Goal: Task Accomplishment & Management: Use online tool/utility

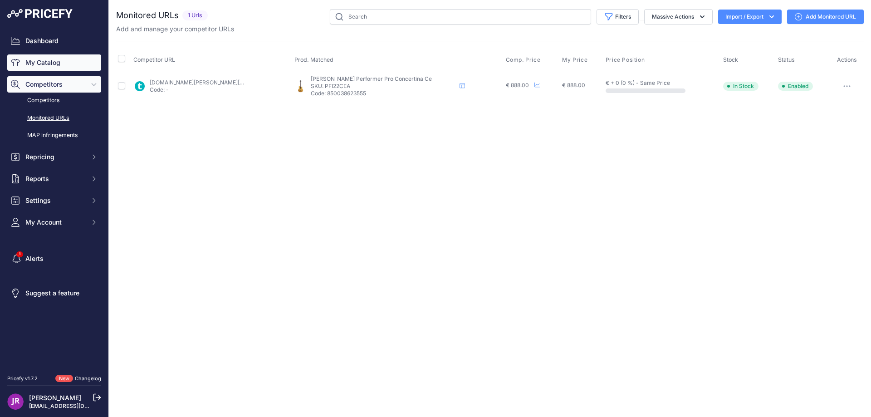
click at [45, 63] on link "My Catalog" at bounding box center [54, 62] width 94 height 16
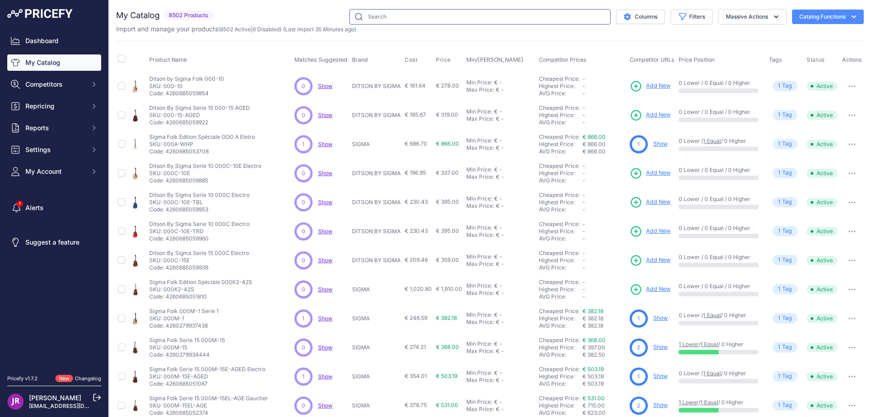
click at [387, 15] on input "text" at bounding box center [479, 16] width 261 height 15
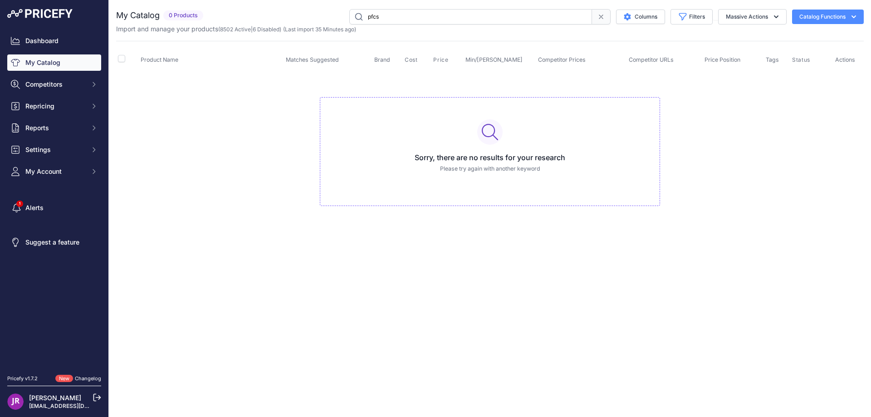
click at [393, 17] on input "pfcs" at bounding box center [470, 16] width 243 height 15
type input "pfcs22cea"
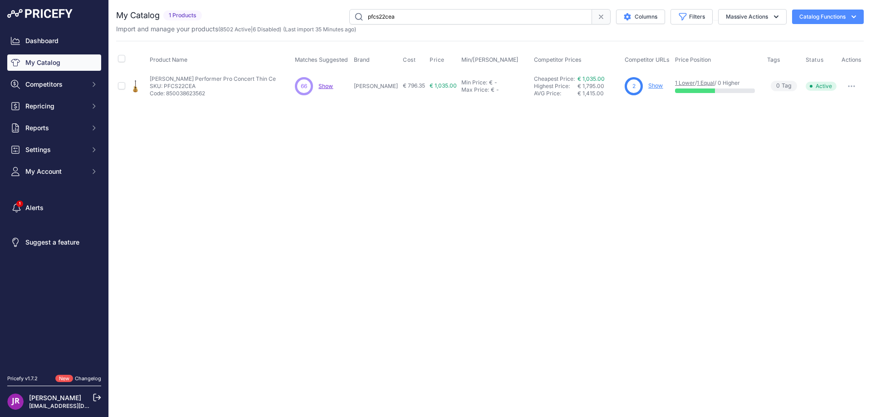
click at [653, 87] on link "Show" at bounding box center [655, 85] width 15 height 7
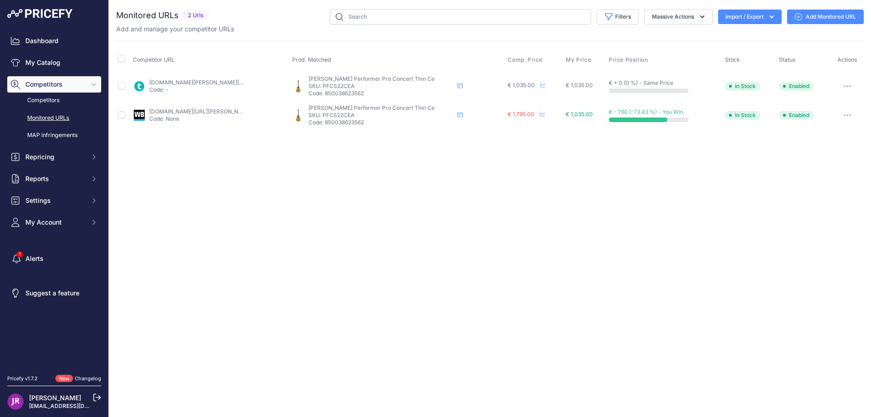
click at [348, 85] on p "SKU: PFCS22CEA" at bounding box center [381, 86] width 145 height 7
copy p "PFCS22CEA"
click at [849, 84] on button "button" at bounding box center [847, 86] width 18 height 13
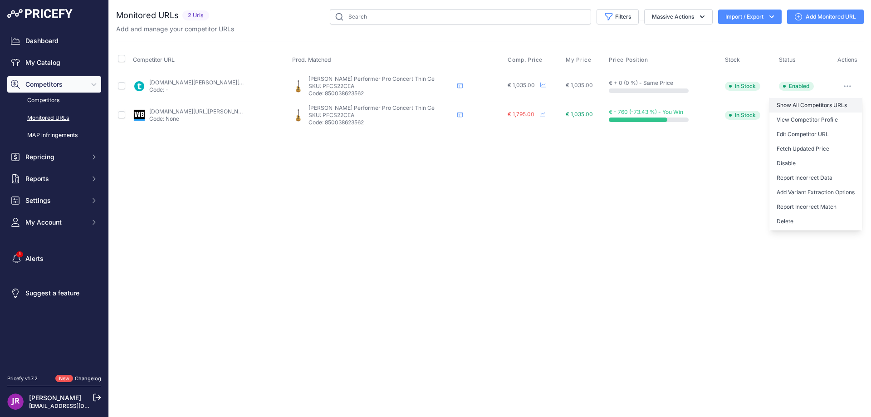
click at [792, 103] on link "Show All Competitors URLs" at bounding box center [815, 105] width 93 height 15
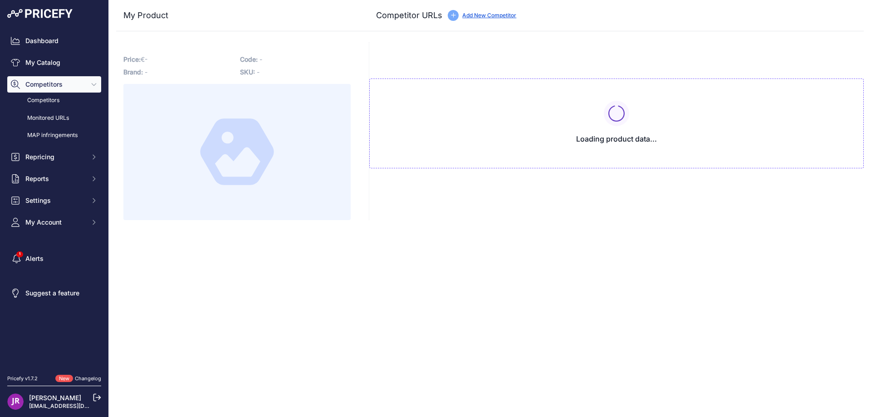
type input "[DOMAIN_NAME][URL]"
type input "[DOMAIN_NAME][URL][PERSON_NAME]"
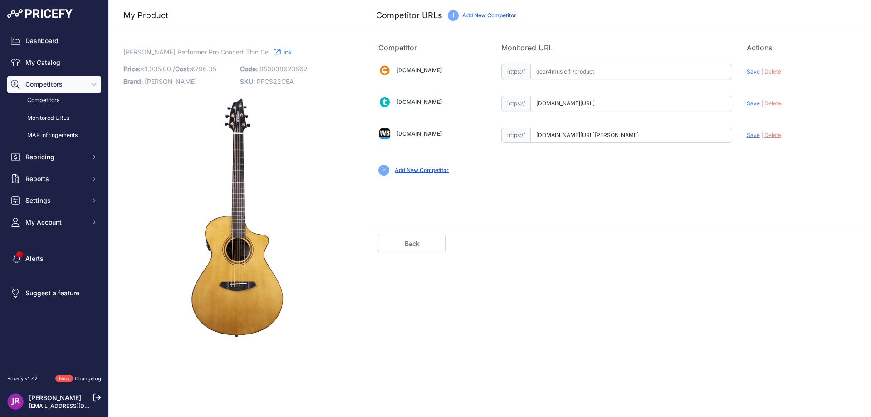
scroll to position [0, 42]
drag, startPoint x: 538, startPoint y: 104, endPoint x: 765, endPoint y: 103, distance: 227.8
click at [765, 103] on div "[DOMAIN_NAME] Valid Invalid" at bounding box center [616, 119] width 495 height 132
